Goal: Information Seeking & Learning: Compare options

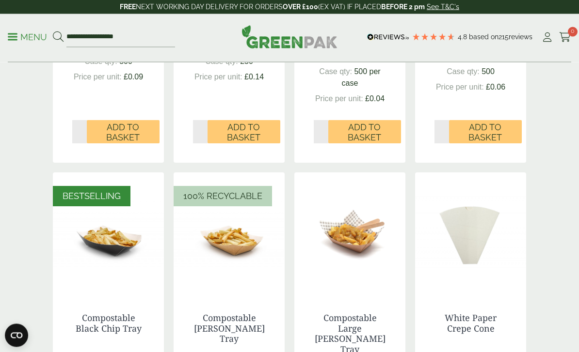
scroll to position [910, 0]
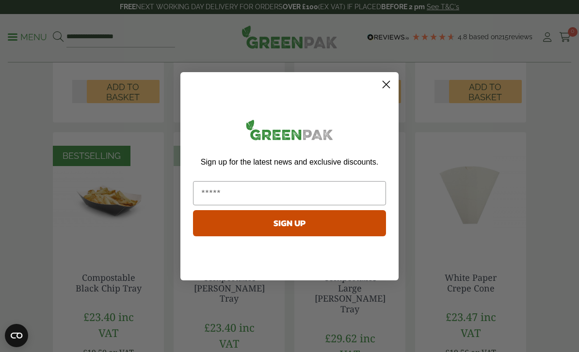
click at [387, 92] on circle "Close dialog" at bounding box center [386, 84] width 16 height 16
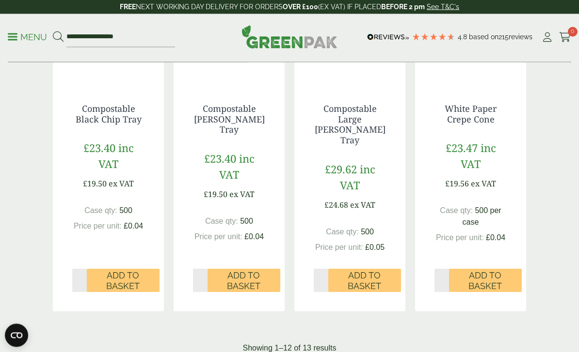
scroll to position [1000, 0]
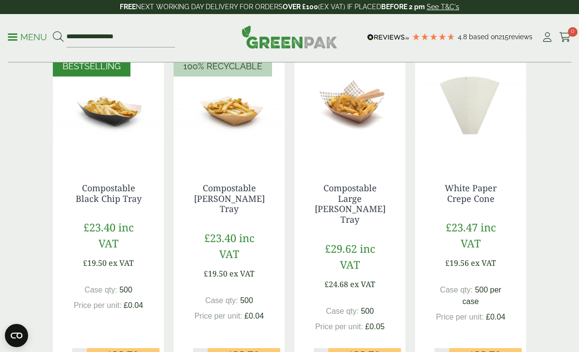
click at [125, 191] on link "Compostable Black Chip Tray" at bounding box center [109, 193] width 66 height 22
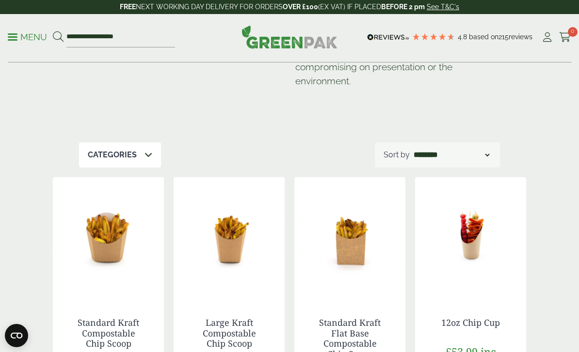
scroll to position [148, 0]
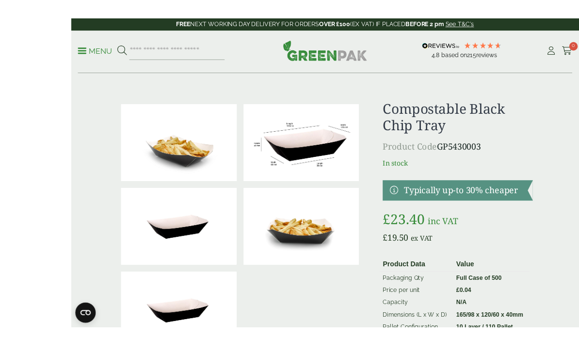
scroll to position [13, 0]
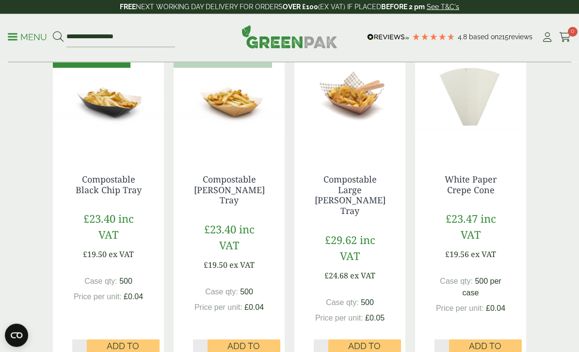
scroll to position [981, 0]
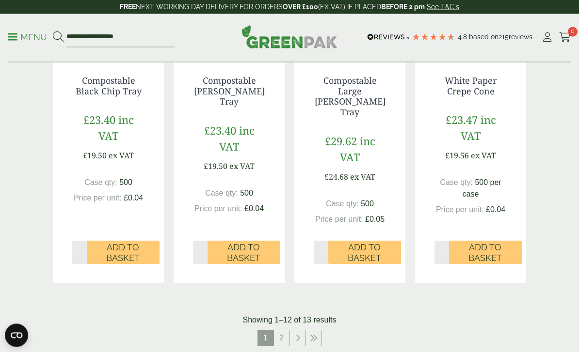
click at [281, 331] on link "2" at bounding box center [282, 339] width 16 height 16
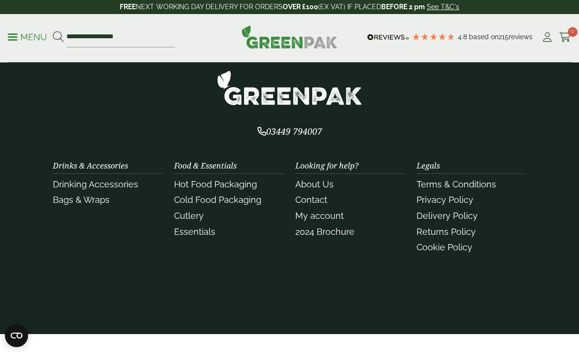
click at [509, 305] on section "03449 794007 Drinks & Accessories Drinking Accessories" at bounding box center [289, 187] width 579 height 293
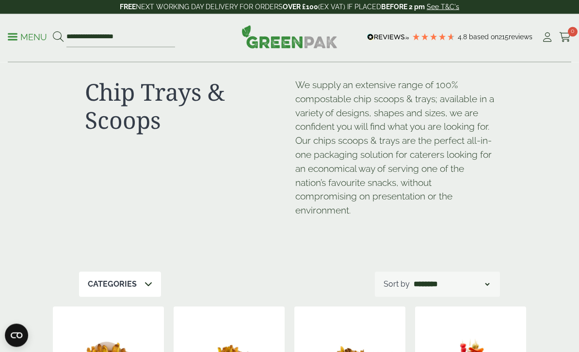
click at [103, 280] on p "Categories" at bounding box center [112, 285] width 49 height 12
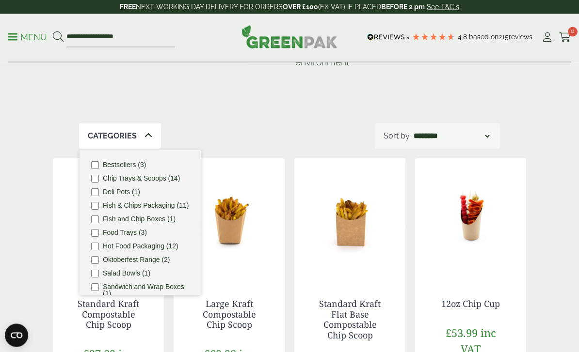
scroll to position [167, 0]
click at [119, 229] on label "Food Trays (3)" at bounding box center [125, 232] width 44 height 7
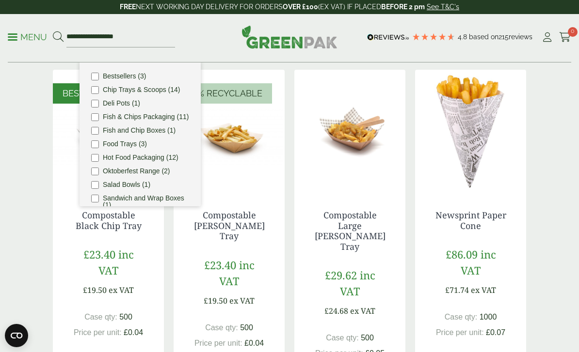
scroll to position [291, 0]
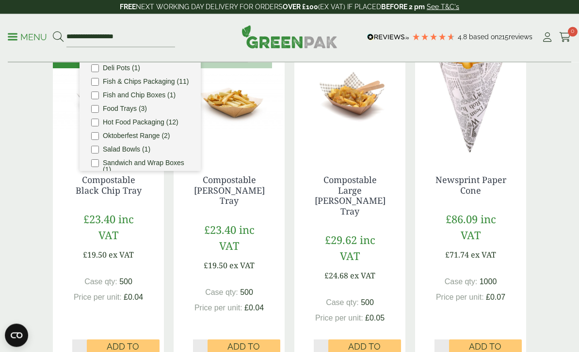
click at [527, 182] on div "Chip Trays & Scoops We supply an extensive range of 100% compostable chip scoop…" at bounding box center [289, 106] width 485 height 669
click at [544, 147] on div "Chip Trays & Scoops We supply an extensive range of 100% compostable chip scoop…" at bounding box center [289, 106] width 579 height 669
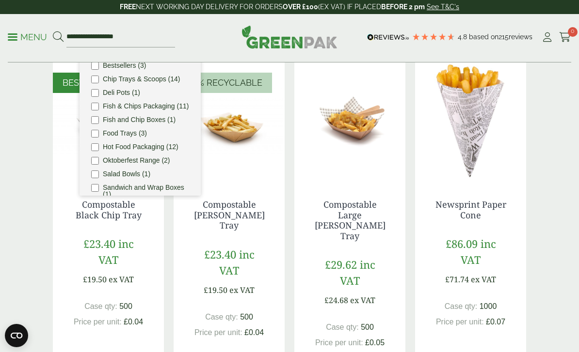
scroll to position [262, 0]
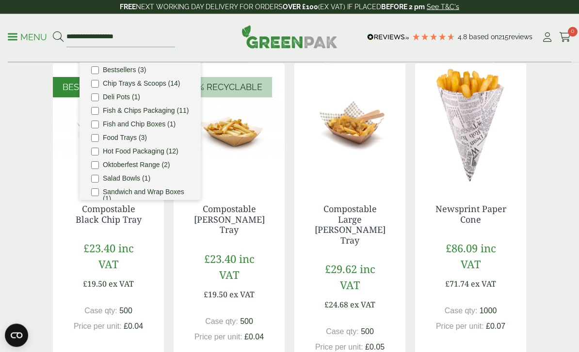
click at [34, 163] on div "Chip Trays & Scoops We supply an extensive range of 100% compostable chip scoop…" at bounding box center [289, 135] width 579 height 669
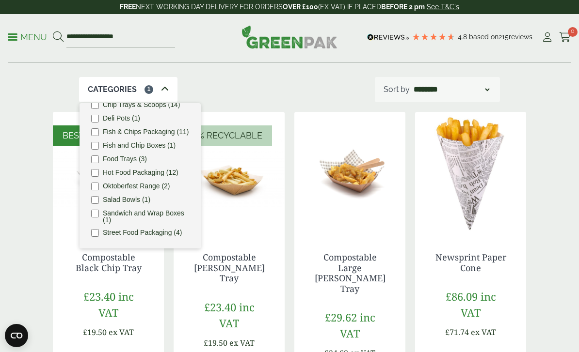
scroll to position [213, 0]
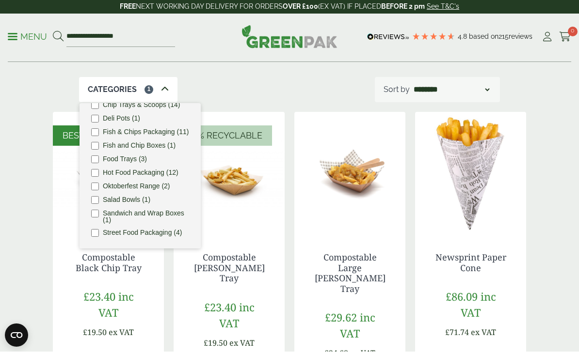
click at [118, 230] on label "Street Food Packaging (4)" at bounding box center [142, 233] width 79 height 7
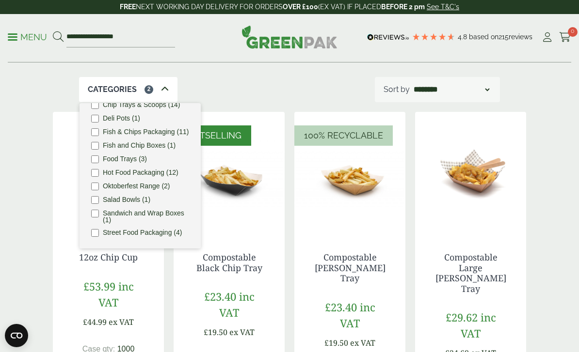
click at [525, 189] on img at bounding box center [470, 172] width 111 height 121
click at [103, 77] on div "Categories 2" at bounding box center [128, 89] width 98 height 25
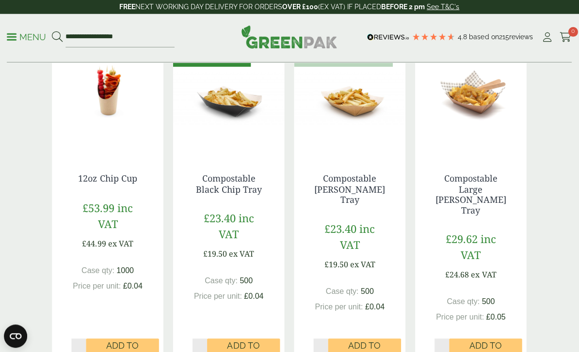
scroll to position [286, 0]
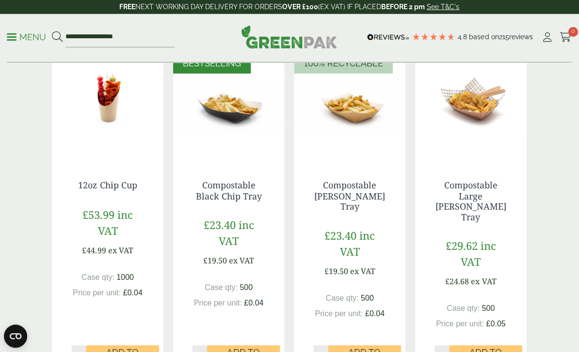
click at [227, 196] on link "Compostable Black Chip Tray" at bounding box center [229, 190] width 66 height 22
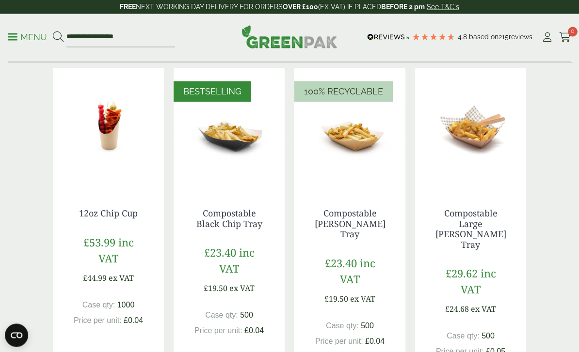
scroll to position [258, 0]
click at [225, 223] on link "Compostable Black Chip Tray" at bounding box center [229, 218] width 66 height 22
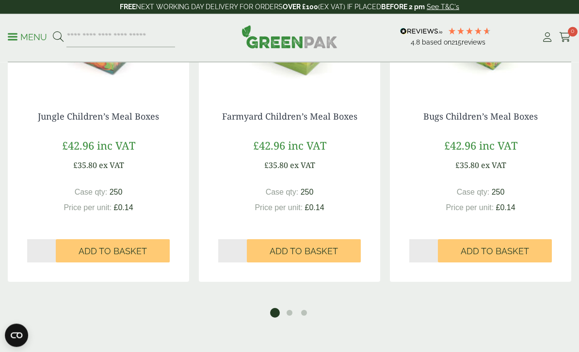
scroll to position [962, 0]
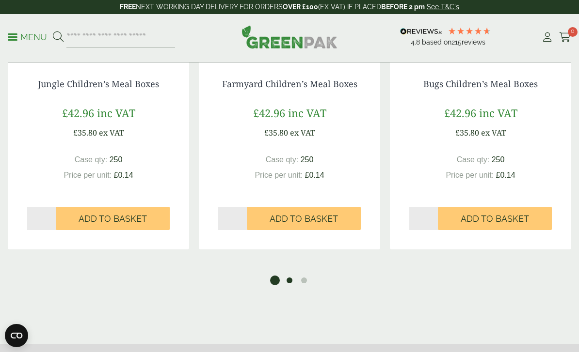
click at [284, 276] on button "2" at bounding box center [289, 281] width 10 height 10
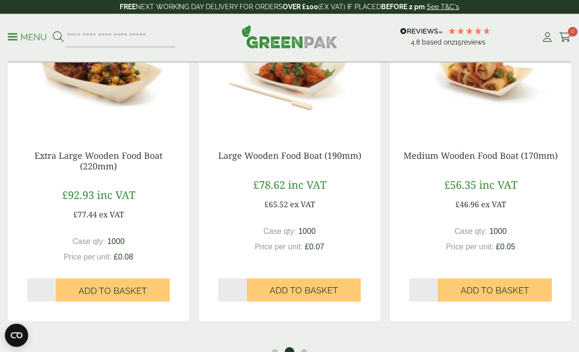
scroll to position [890, 0]
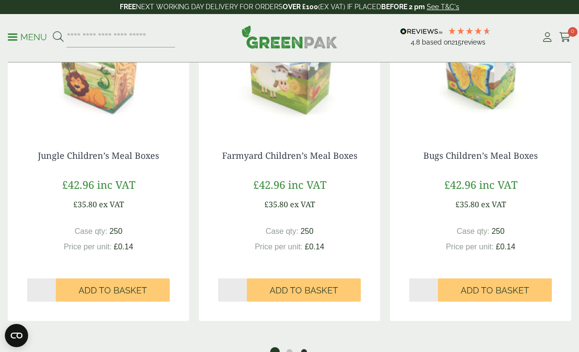
click at [303, 347] on button "3" at bounding box center [304, 352] width 10 height 10
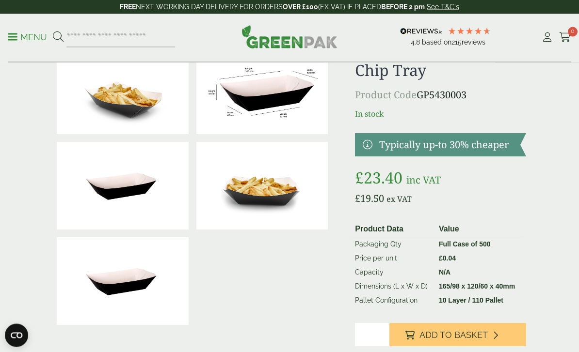
scroll to position [0, 0]
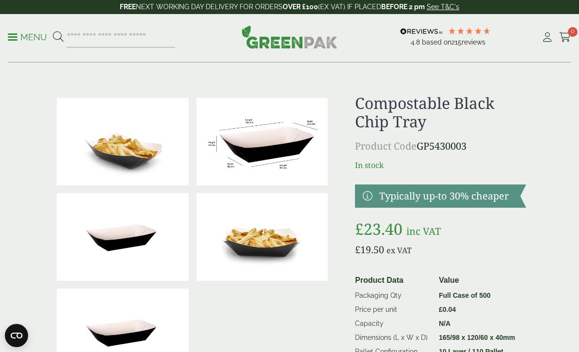
click at [17, 36] on p "Menu" at bounding box center [27, 37] width 39 height 12
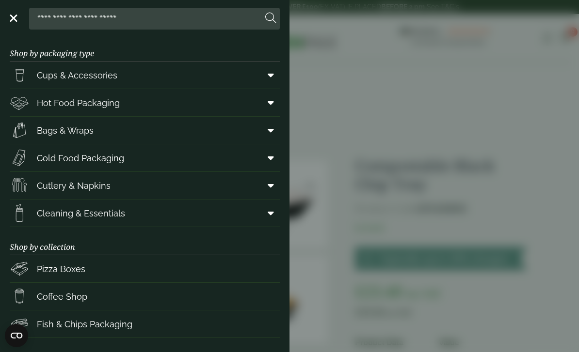
click at [63, 107] on span "Hot Food Packaging" at bounding box center [78, 102] width 83 height 13
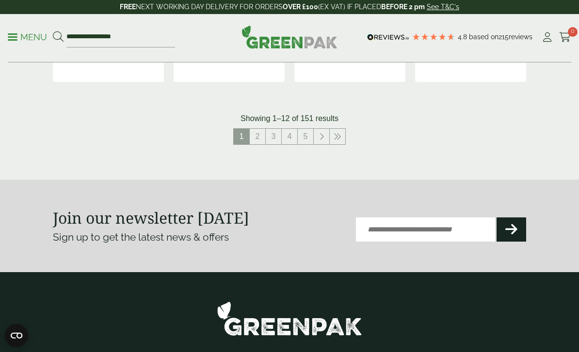
scroll to position [1272, 0]
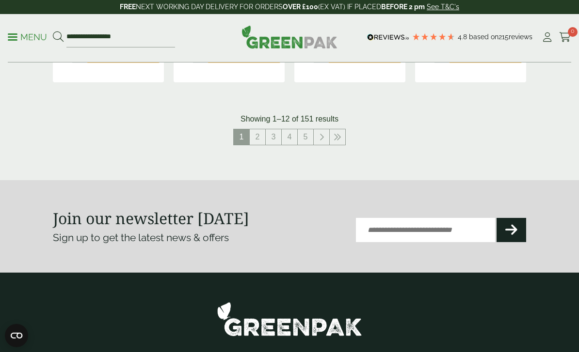
click at [262, 138] on link "2" at bounding box center [258, 137] width 16 height 16
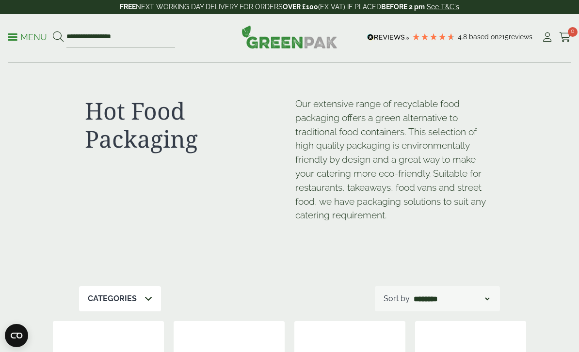
click at [24, 31] on p "Menu" at bounding box center [27, 37] width 39 height 12
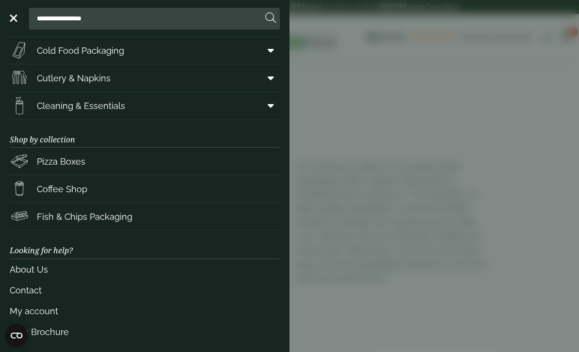
scroll to position [107, 0]
click at [65, 218] on span "Fish & Chips Packaging" at bounding box center [84, 217] width 95 height 13
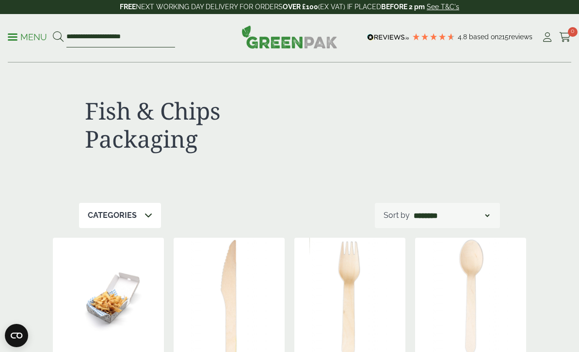
click at [94, 36] on input "**********" at bounding box center [120, 37] width 109 height 20
click at [59, 36] on icon at bounding box center [58, 36] width 11 height 11
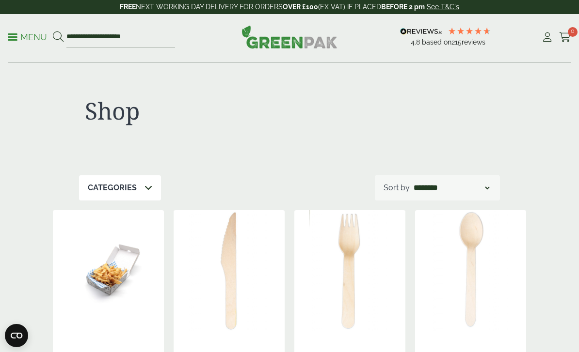
click at [21, 38] on p "Menu" at bounding box center [27, 37] width 39 height 12
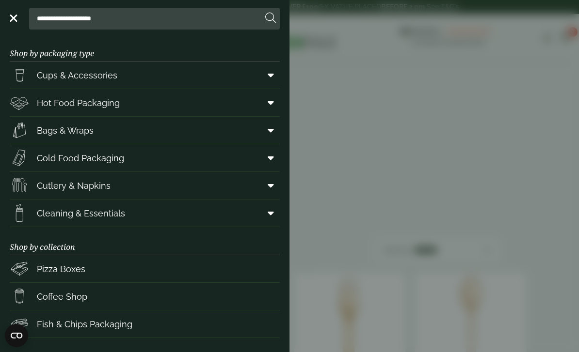
click at [92, 22] on input "**********" at bounding box center [147, 18] width 229 height 20
type input "*"
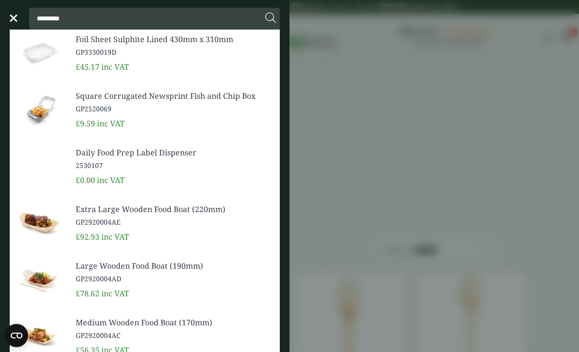
type input "**********"
